Goal: Task Accomplishment & Management: Use online tool/utility

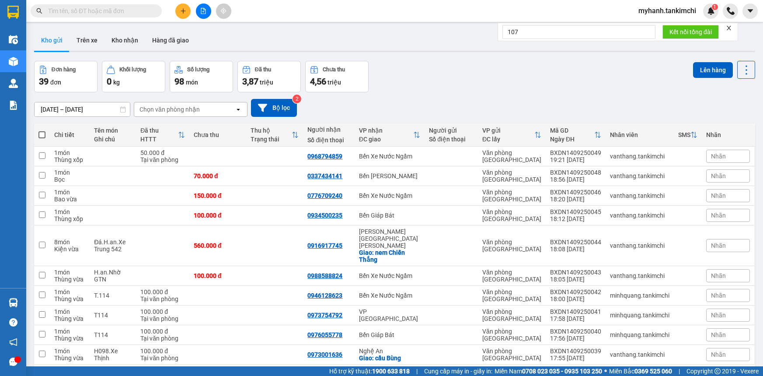
click at [127, 12] on input "text" at bounding box center [99, 11] width 103 height 10
click at [147, 10] on input "text" at bounding box center [99, 11] width 103 height 10
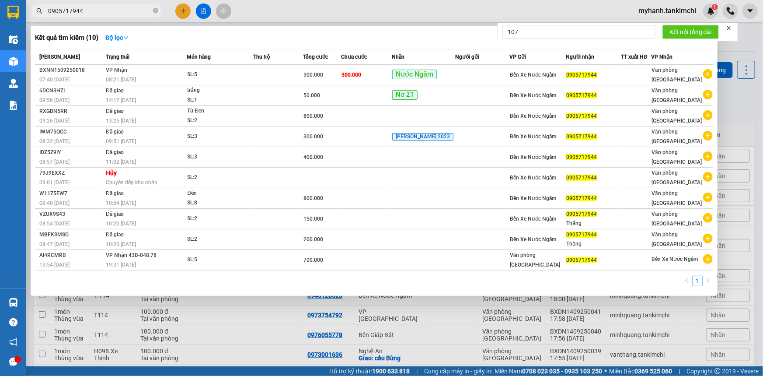
type input "0905717944"
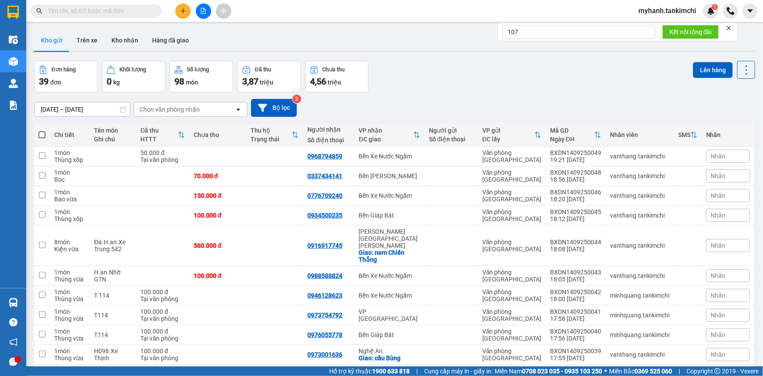
click at [94, 9] on input "text" at bounding box center [99, 11] width 103 height 10
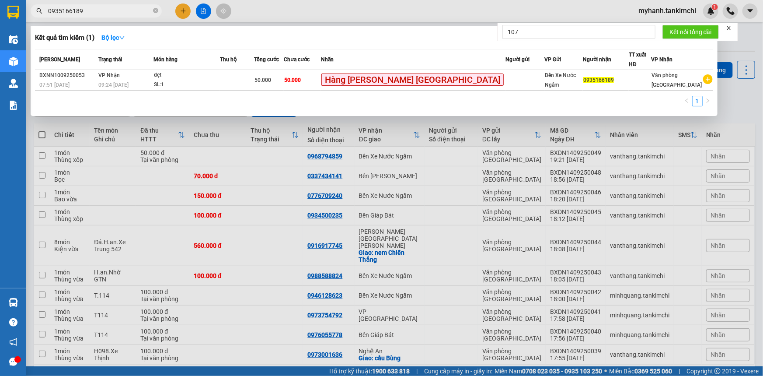
type input "0935166189"
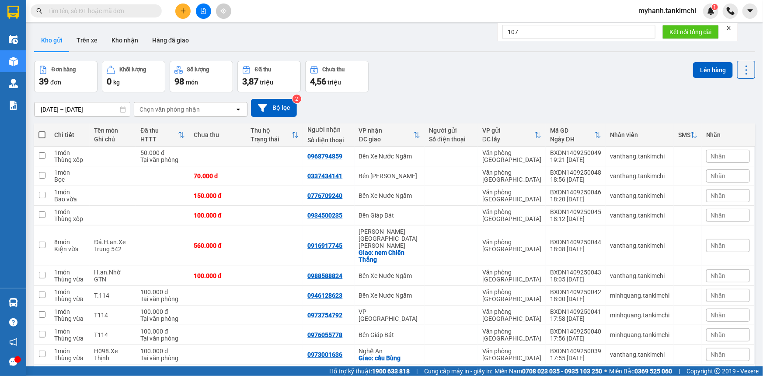
click at [120, 12] on input "text" at bounding box center [99, 11] width 103 height 10
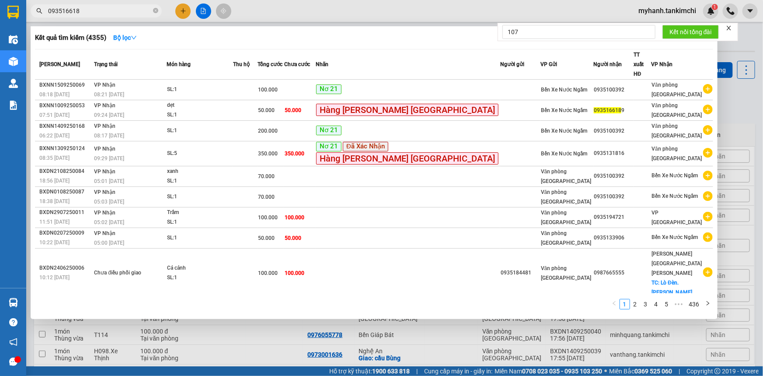
type input "0935166189"
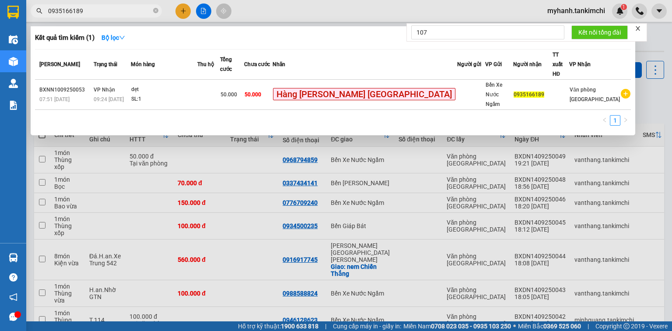
drag, startPoint x: 756, startPoint y: 0, endPoint x: 234, endPoint y: 186, distance: 554.0
click at [234, 186] on div at bounding box center [336, 165] width 672 height 331
click at [119, 11] on input "0935166189" at bounding box center [99, 11] width 103 height 10
click at [157, 9] on icon "close-circle" at bounding box center [155, 10] width 5 height 5
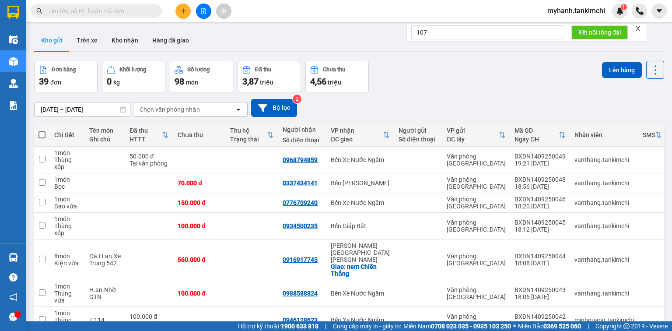
click at [138, 12] on input "text" at bounding box center [99, 11] width 103 height 10
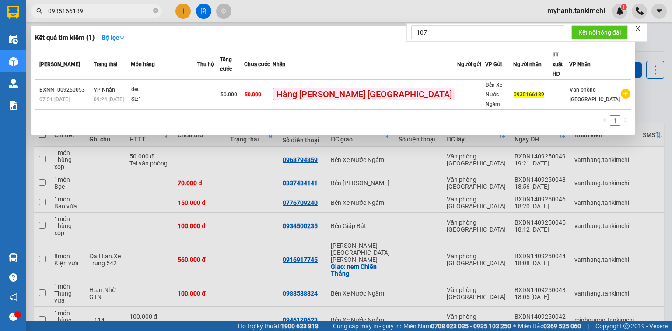
type input "0935166189"
